Goal: Find specific page/section

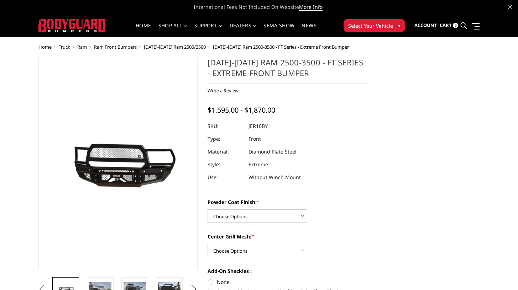
click at [152, 46] on span "[DATE]-[DATE] Ram 2500/3500" at bounding box center [175, 47] width 62 height 6
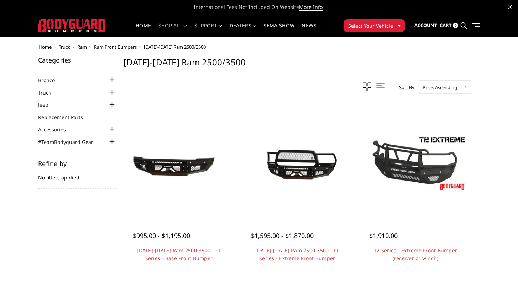
click at [77, 48] on span "Ram" at bounding box center [82, 47] width 10 height 6
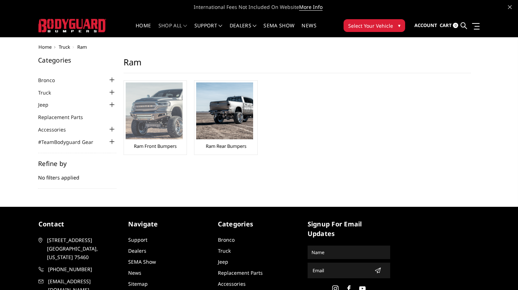
click at [146, 117] on img at bounding box center [154, 111] width 57 height 57
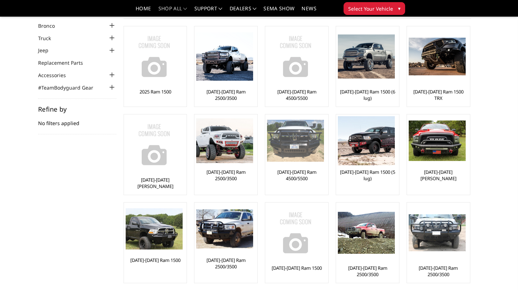
scroll to position [34, 0]
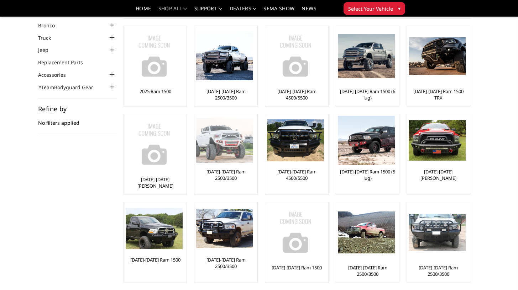
click at [196, 134] on img at bounding box center [224, 140] width 57 height 45
